Goal: Task Accomplishment & Management: Manage account settings

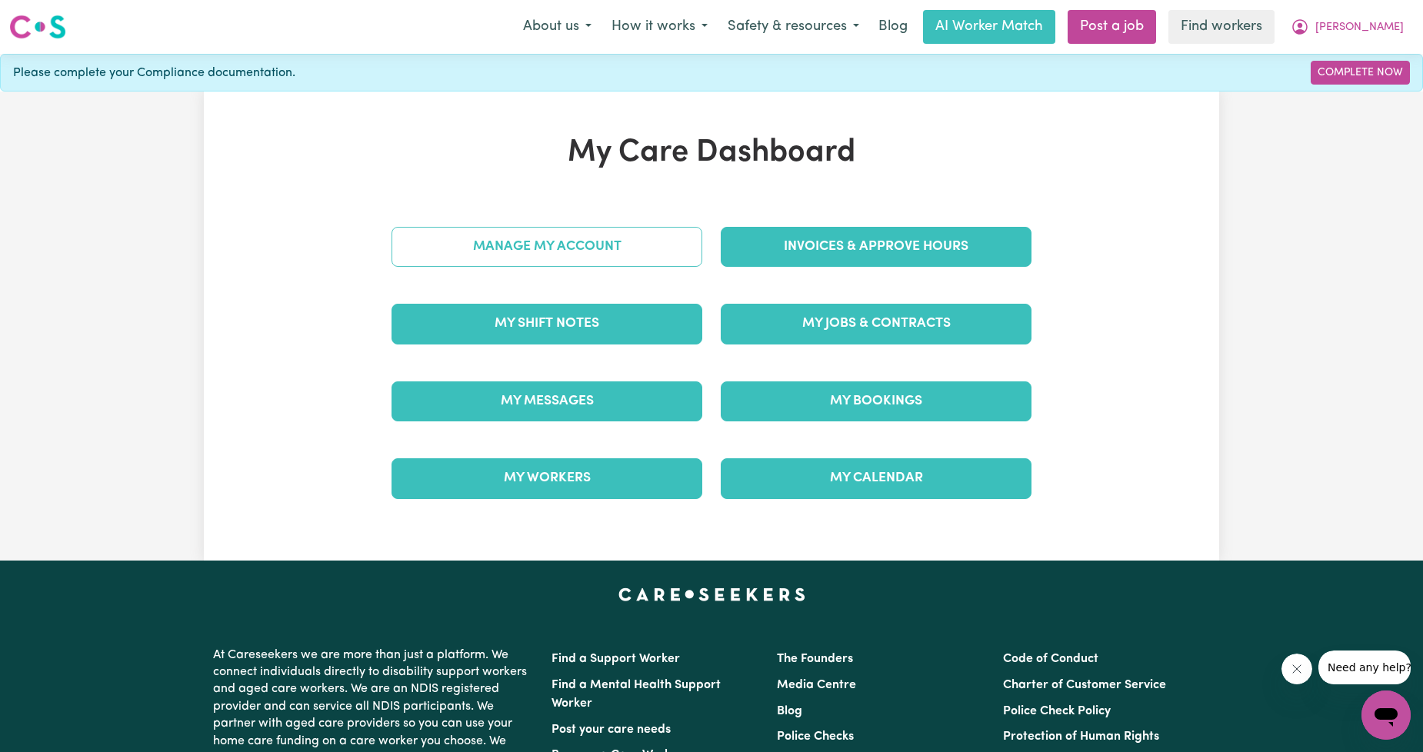
click at [633, 251] on link "Manage My Account" at bounding box center [547, 247] width 311 height 40
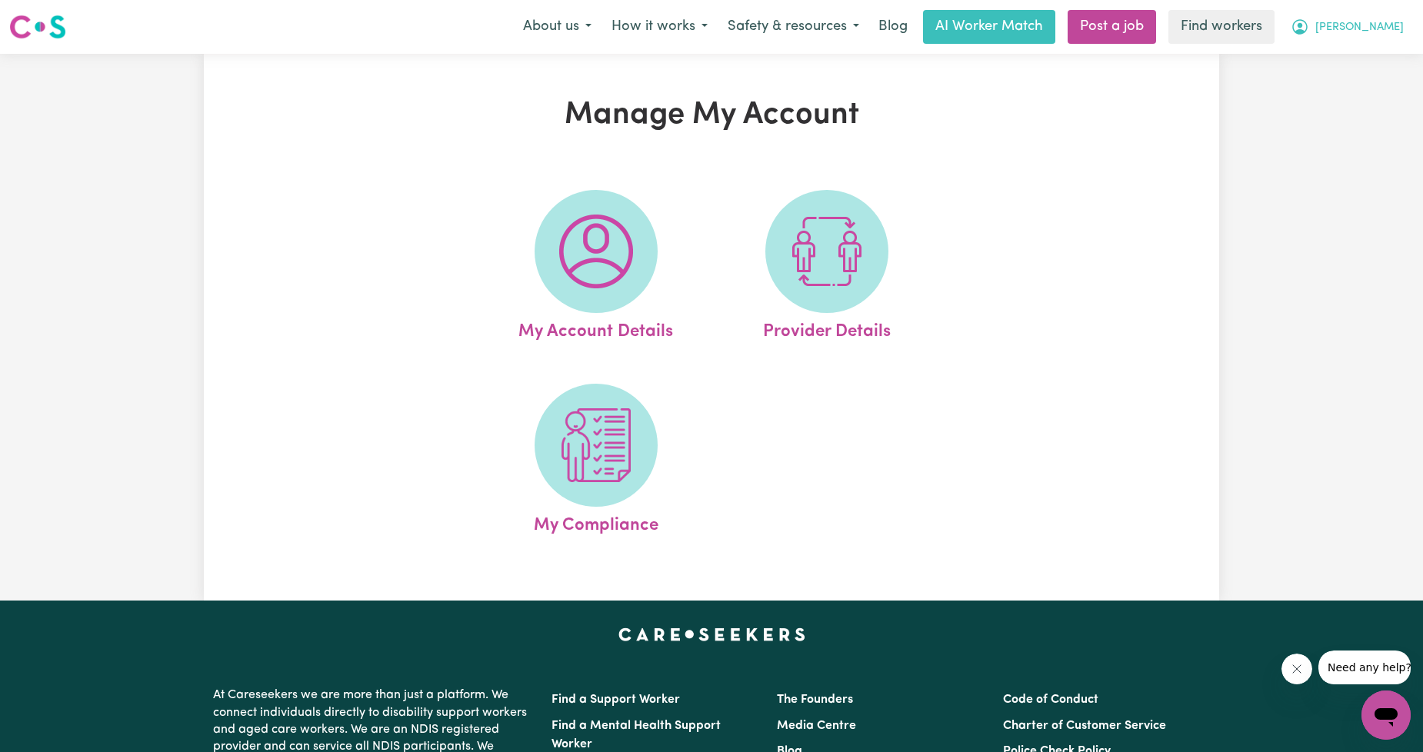
click at [1366, 14] on button "[PERSON_NAME]" at bounding box center [1347, 27] width 133 height 32
click at [1339, 52] on link "My Dashboard" at bounding box center [1353, 59] width 122 height 29
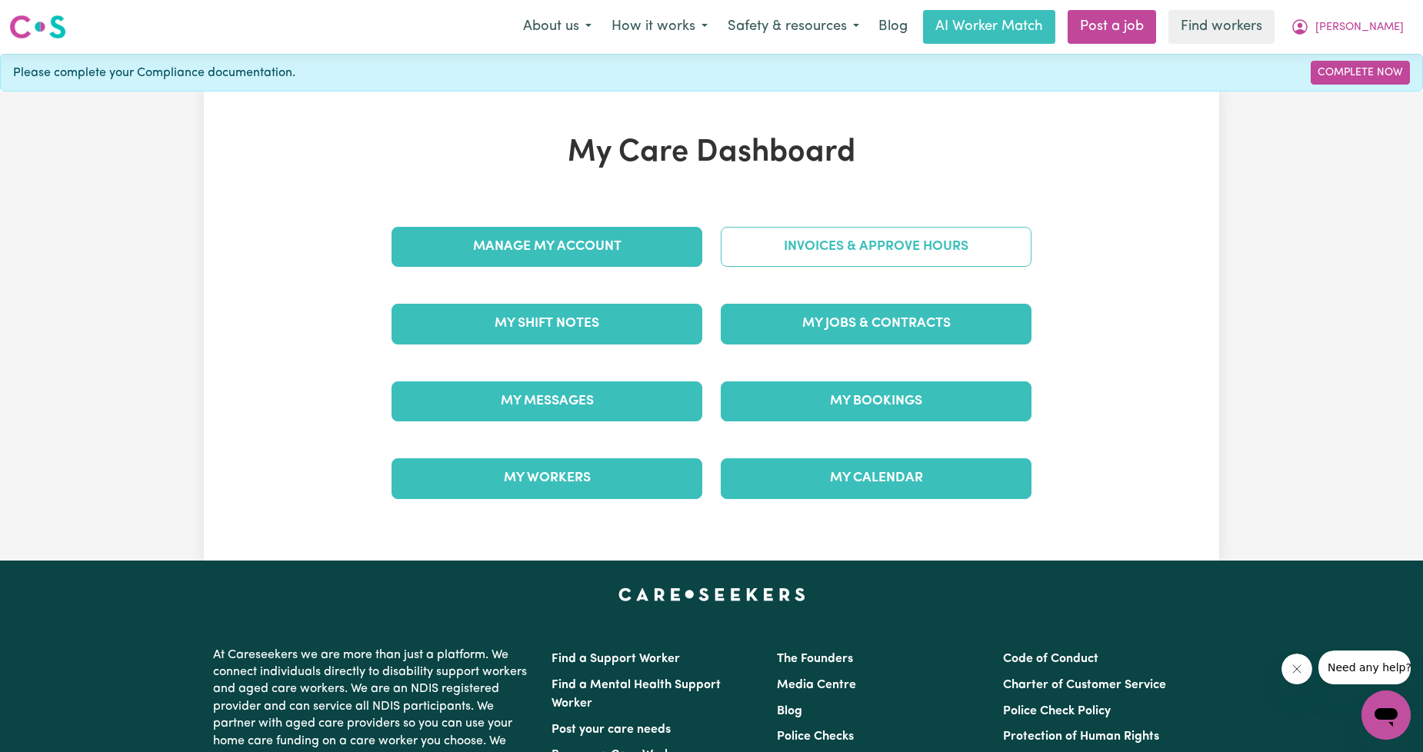
click at [894, 228] on link "Invoices & Approve Hours" at bounding box center [876, 247] width 311 height 40
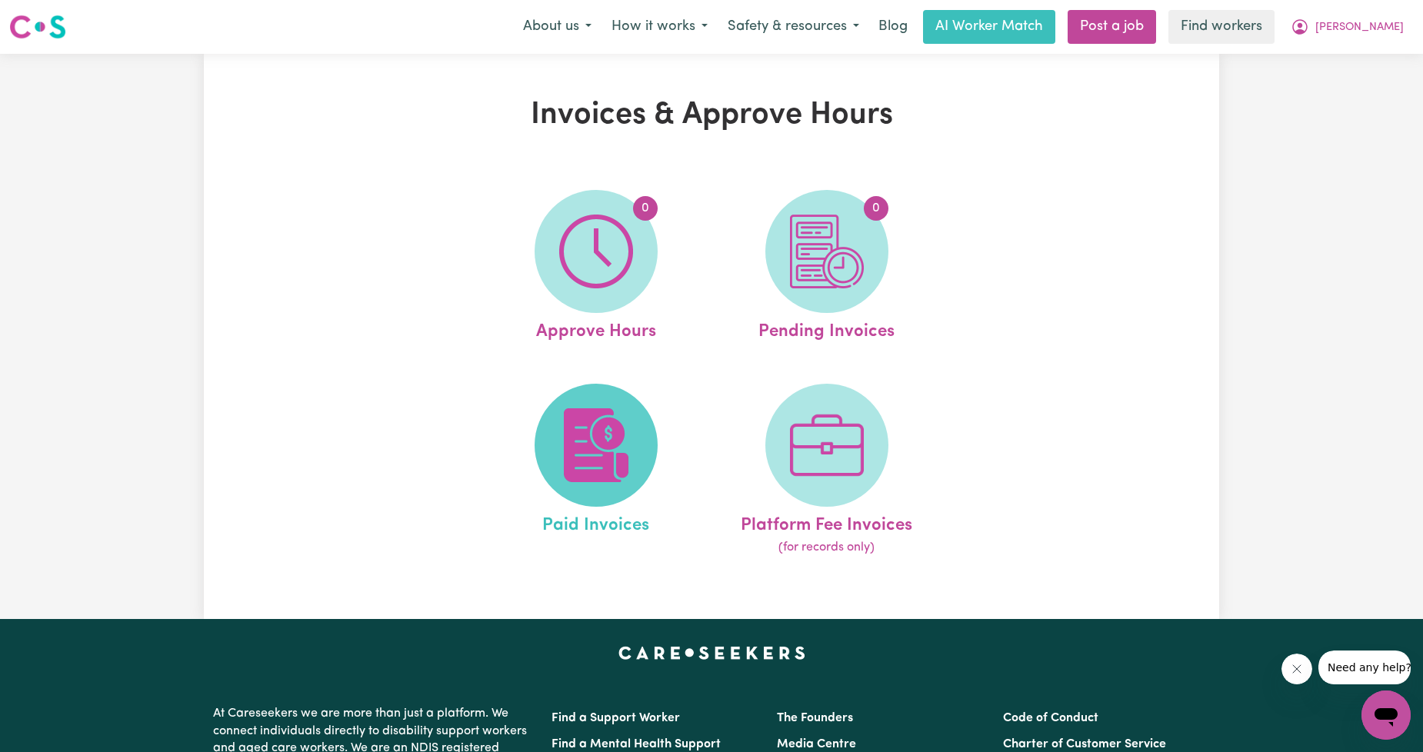
click at [602, 405] on span at bounding box center [596, 445] width 123 height 123
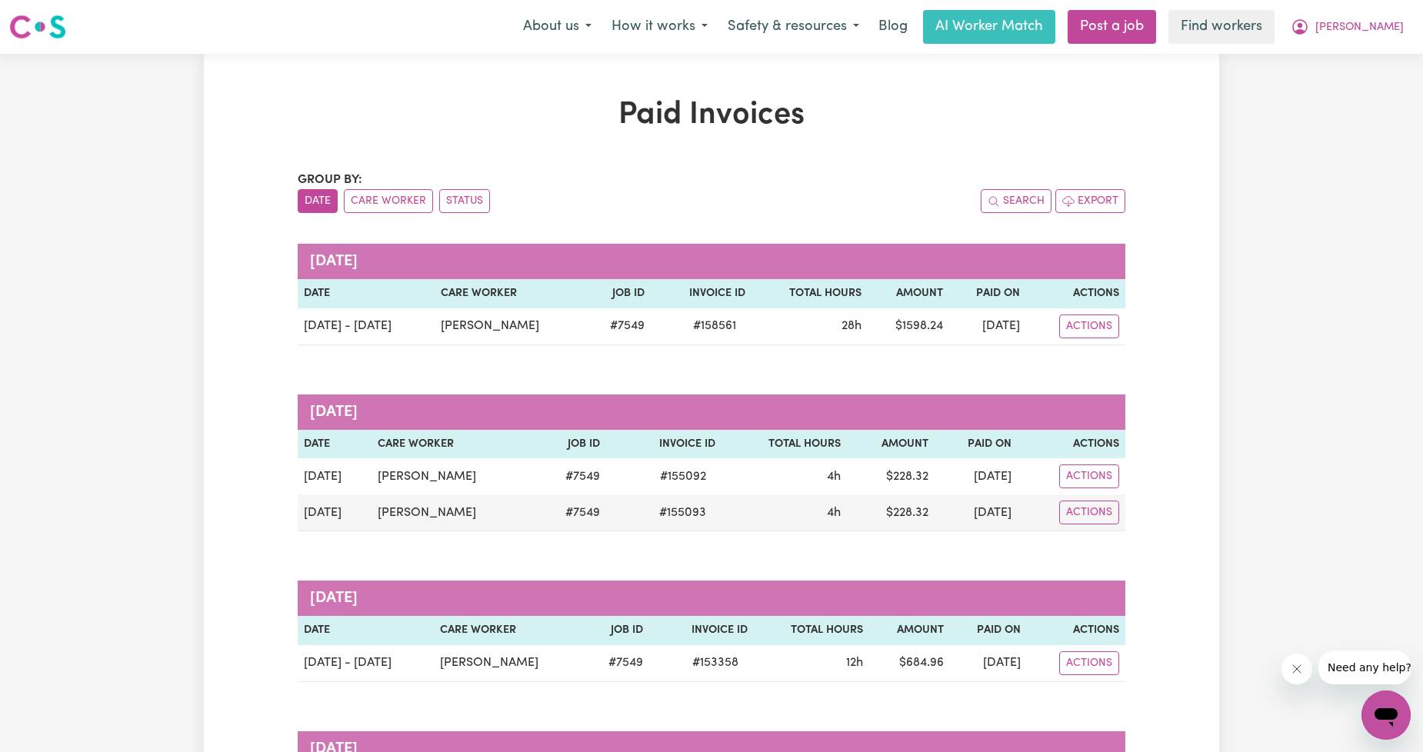
click at [1373, 31] on button "[PERSON_NAME]" at bounding box center [1347, 27] width 133 height 32
click at [1357, 83] on link "Logout" at bounding box center [1353, 88] width 122 height 29
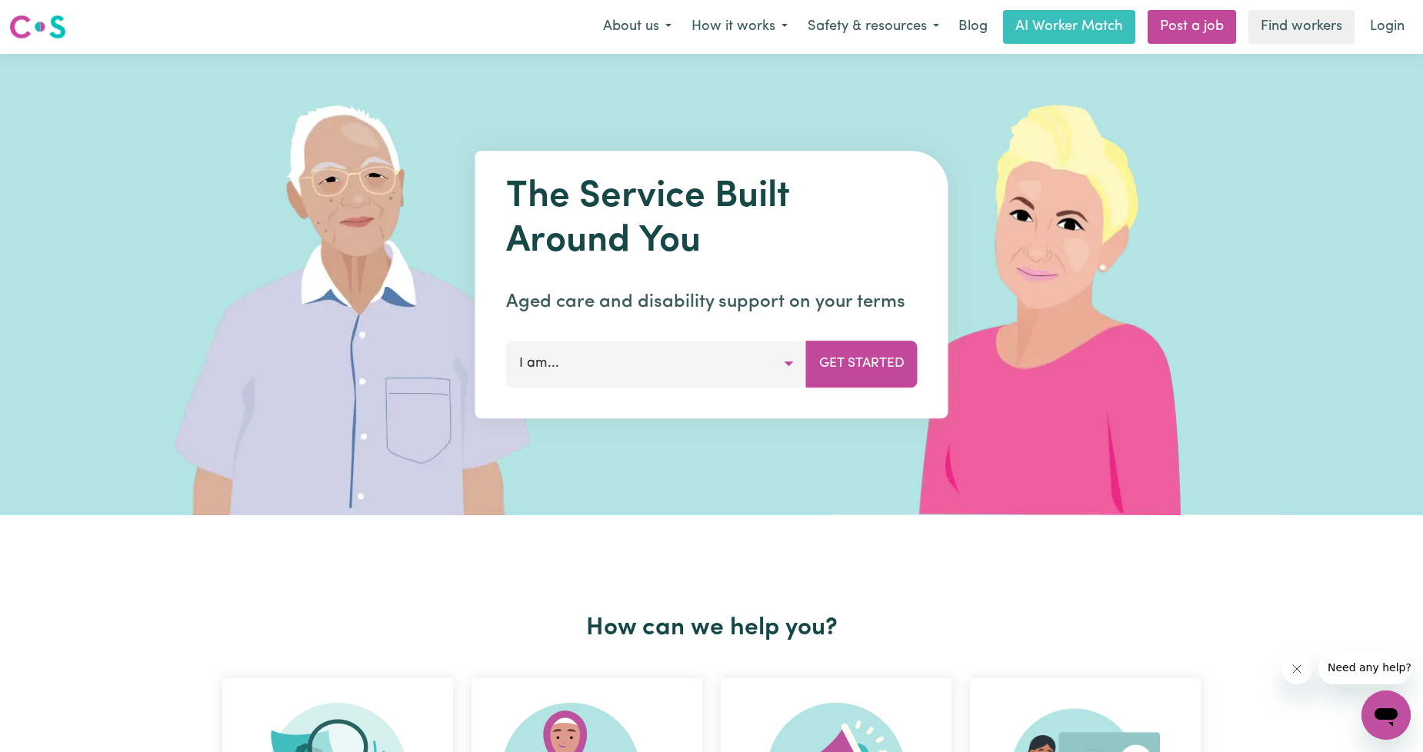
click at [1382, 28] on link "Login" at bounding box center [1387, 27] width 53 height 34
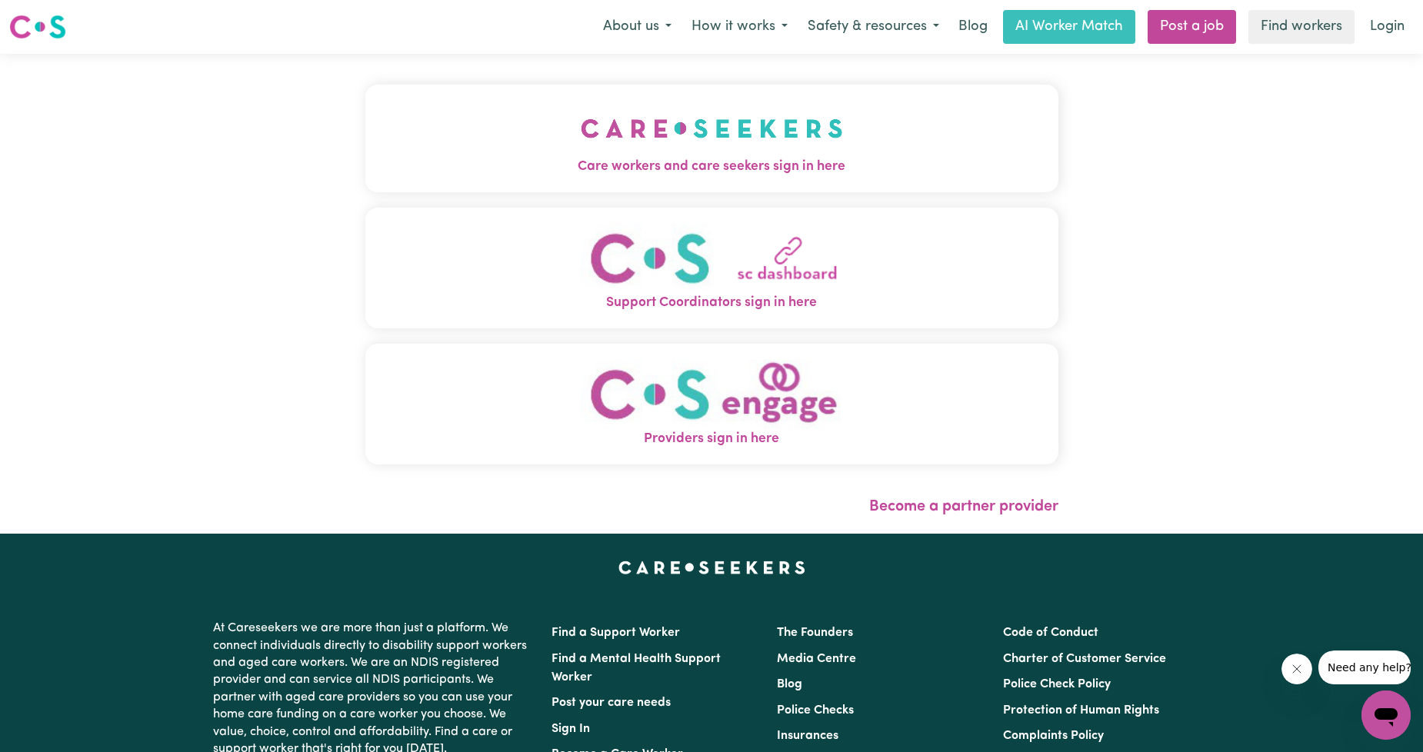
click at [649, 135] on button "Care workers and care seekers sign in here" at bounding box center [711, 139] width 693 height 108
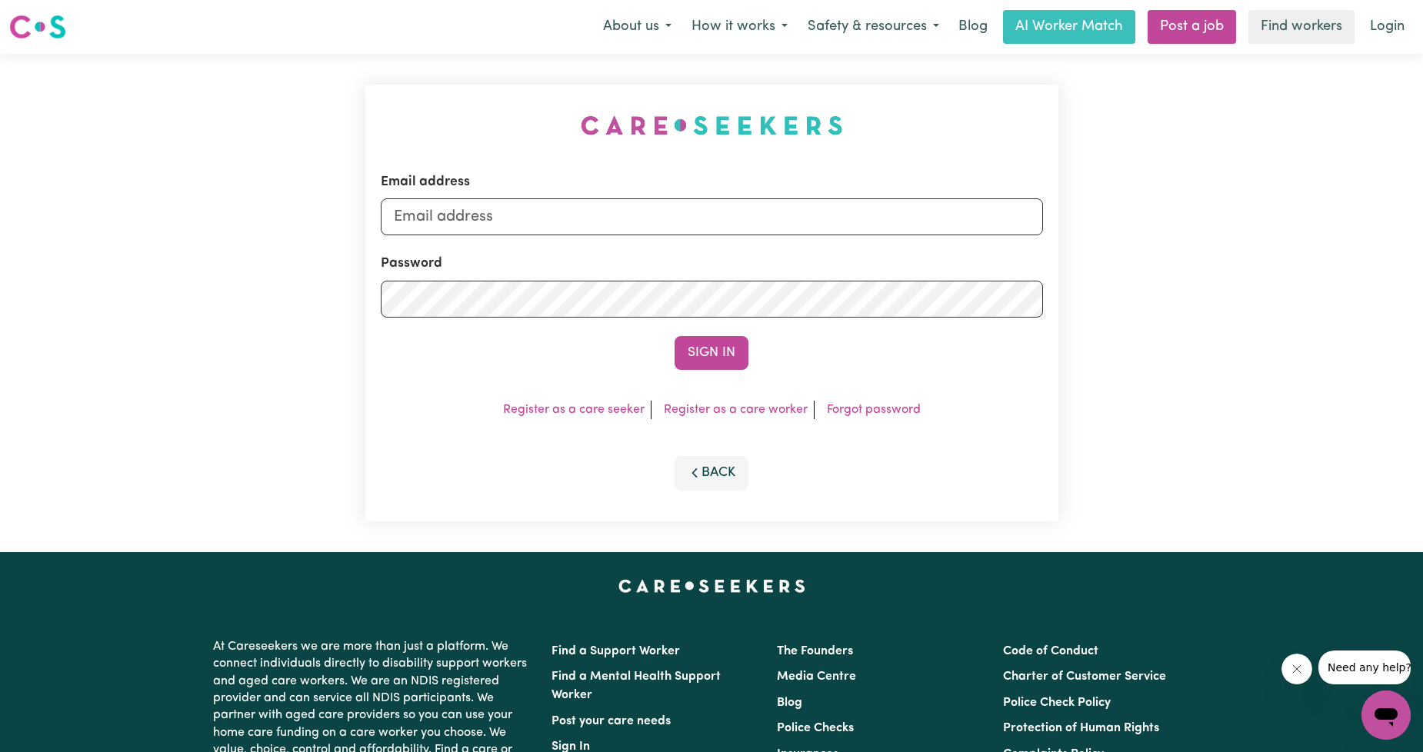
click at [632, 183] on div "Email address" at bounding box center [712, 203] width 662 height 63
drag, startPoint x: 632, startPoint y: 204, endPoint x: 627, endPoint y: 228, distance: 24.3
click at [632, 205] on input "Email address" at bounding box center [712, 216] width 662 height 37
drag, startPoint x: 472, startPoint y: 218, endPoint x: 866, endPoint y: 227, distance: 394.0
click at [866, 228] on input "[EMAIL_ADDRESS][PERSON_NAME][DOMAIN_NAME]" at bounding box center [712, 216] width 662 height 37
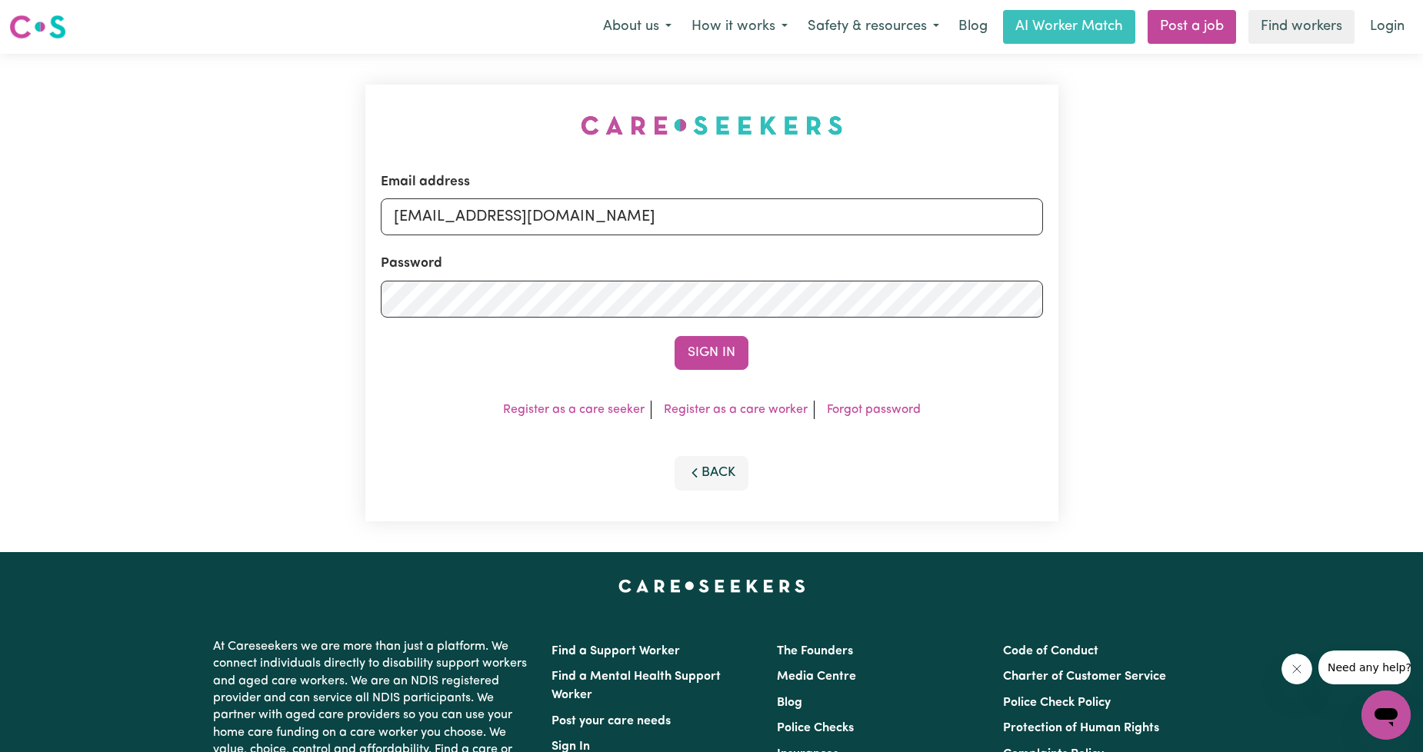
type input "[EMAIL_ADDRESS][DOMAIN_NAME]"
click at [728, 325] on form "Email address [EMAIL_ADDRESS][DOMAIN_NAME] Password Sign In" at bounding box center [712, 271] width 662 height 198
click at [732, 328] on form "Email address [EMAIL_ADDRESS][DOMAIN_NAME] Password Sign In" at bounding box center [712, 271] width 662 height 198
click at [724, 367] on button "Sign In" at bounding box center [712, 353] width 74 height 34
